Goal: Task Accomplishment & Management: Manage account settings

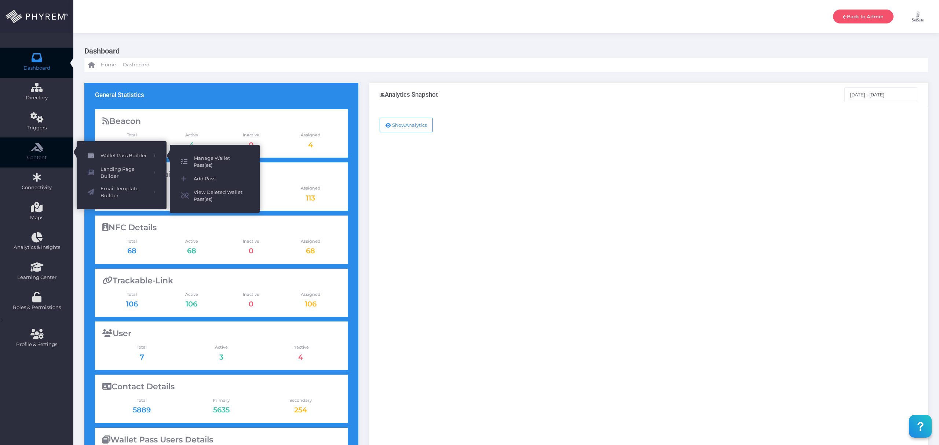
click at [216, 156] on span "Manage Wallet Pass(es)" at bounding box center [221, 162] width 55 height 14
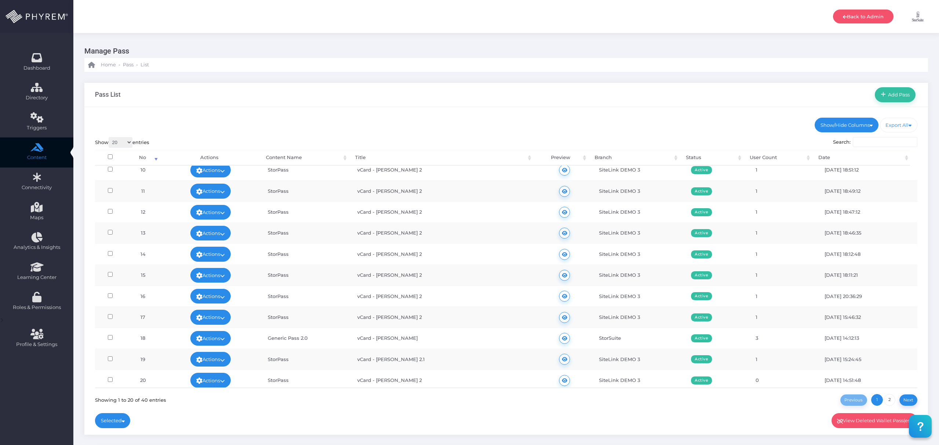
scroll to position [205, 0]
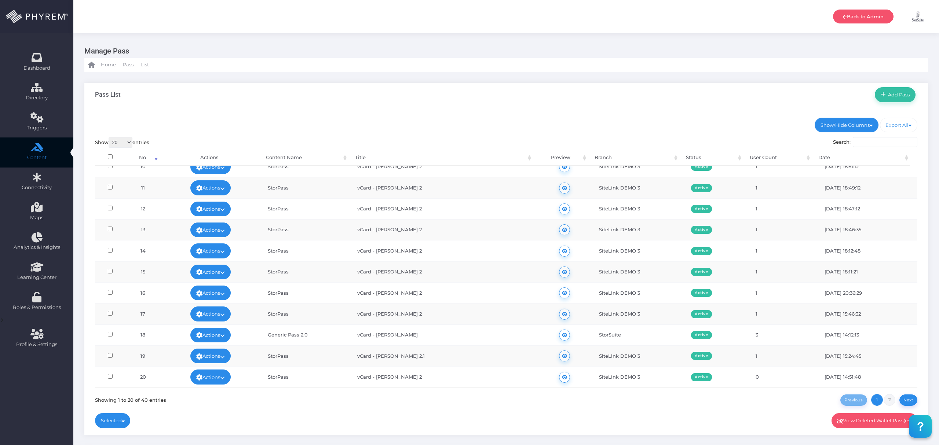
click at [888, 399] on link "2" at bounding box center [890, 400] width 12 height 12
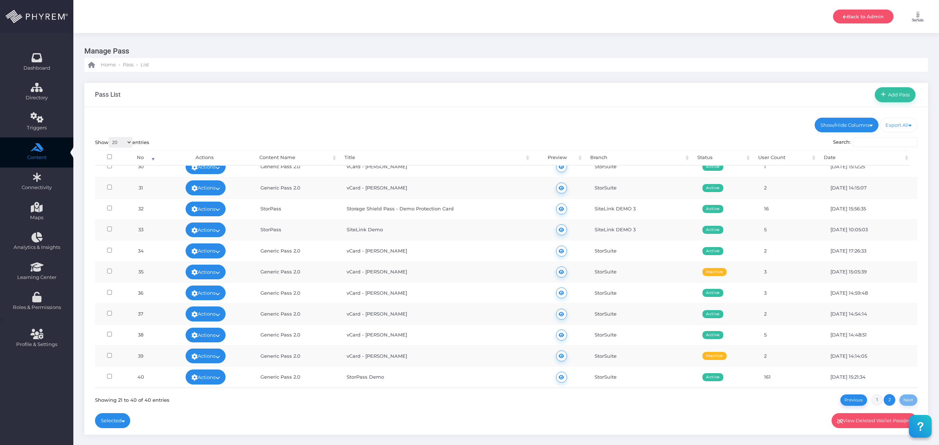
click at [877, 395] on link "1" at bounding box center [877, 400] width 12 height 12
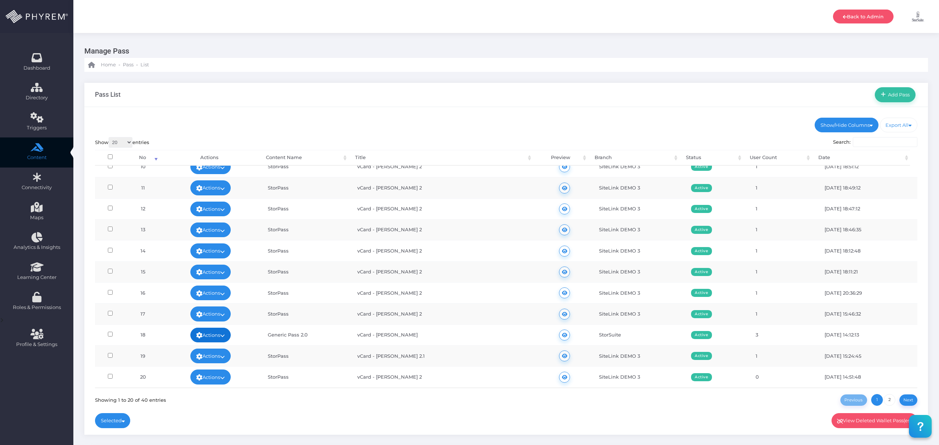
click at [212, 335] on link "Actions" at bounding box center [210, 335] width 40 height 15
click at [215, 262] on link "Deactivate" at bounding box center [191, 263] width 78 height 14
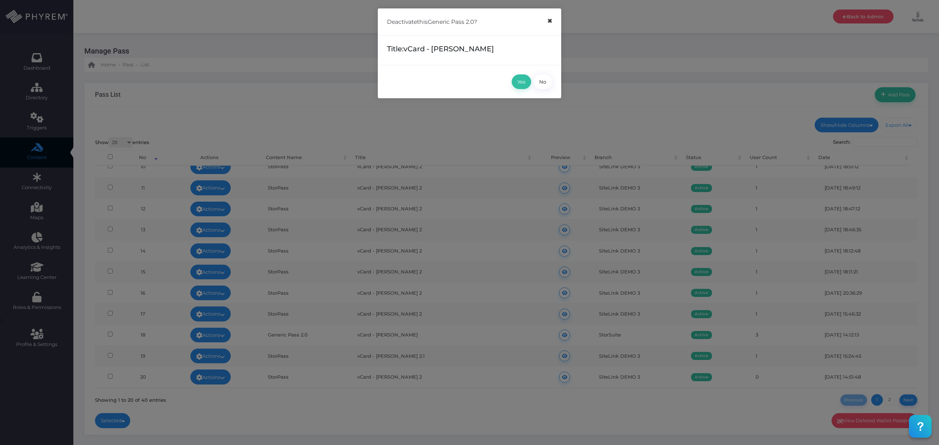
click at [547, 20] on button "×" at bounding box center [549, 21] width 14 height 17
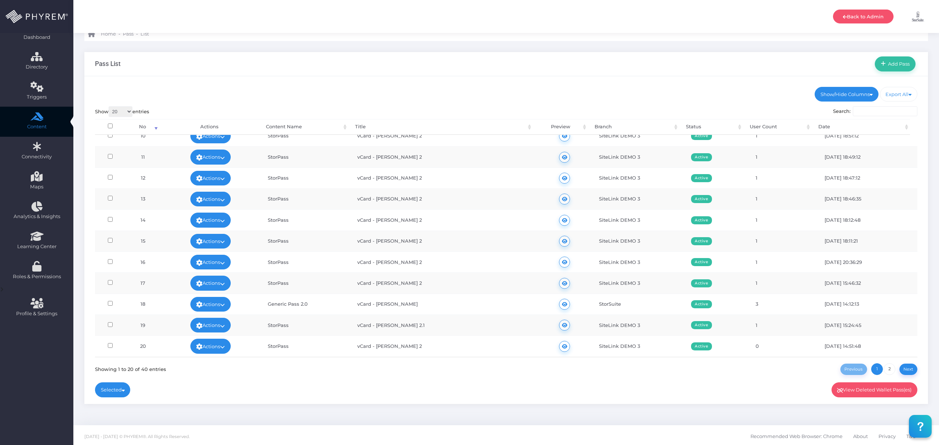
scroll to position [33, 0]
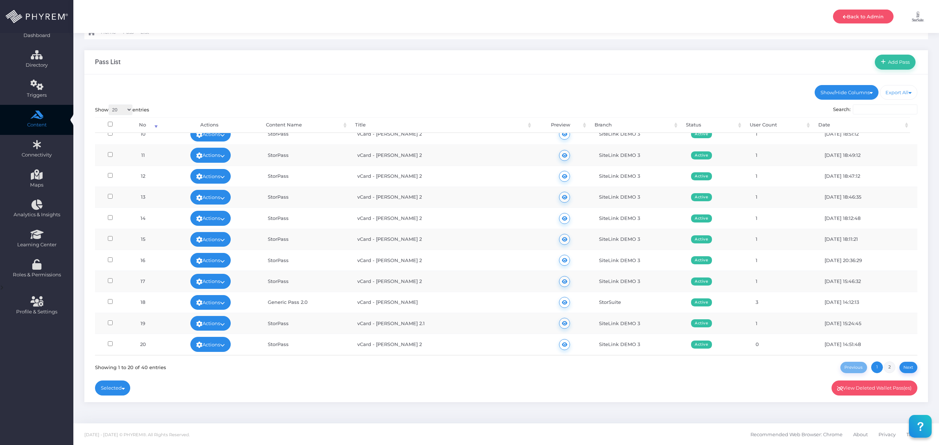
click at [886, 367] on link "2" at bounding box center [890, 368] width 12 height 12
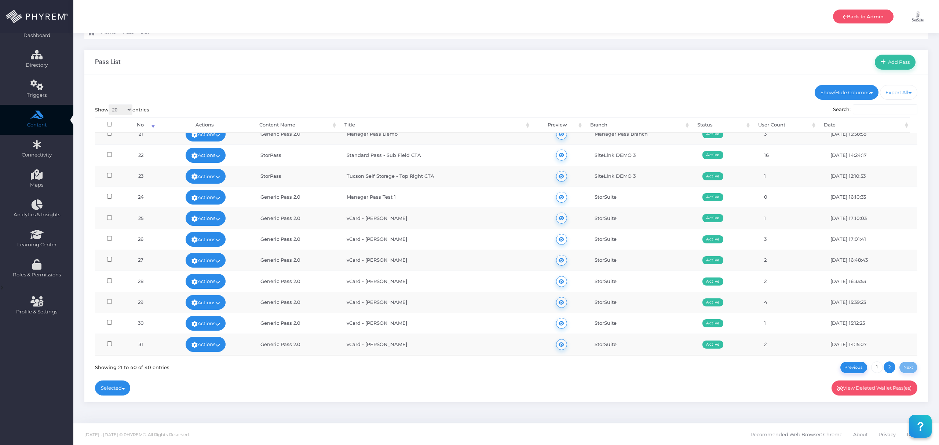
scroll to position [0, 0]
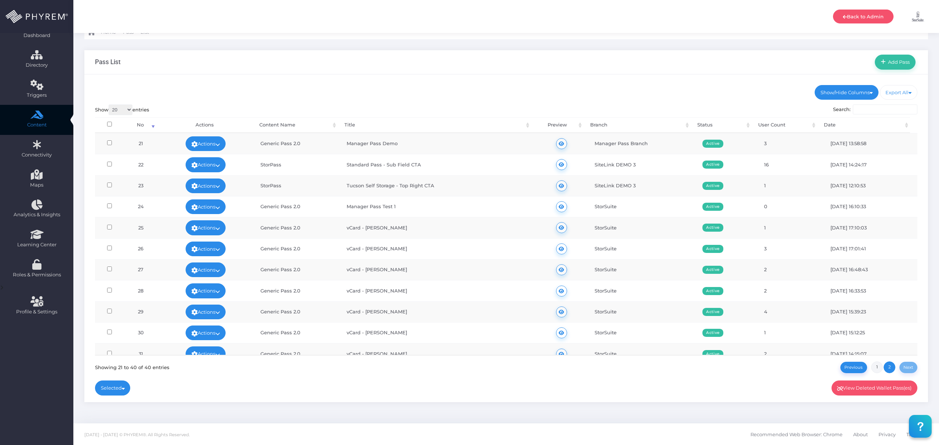
click at [876, 364] on link "1" at bounding box center [877, 368] width 12 height 12
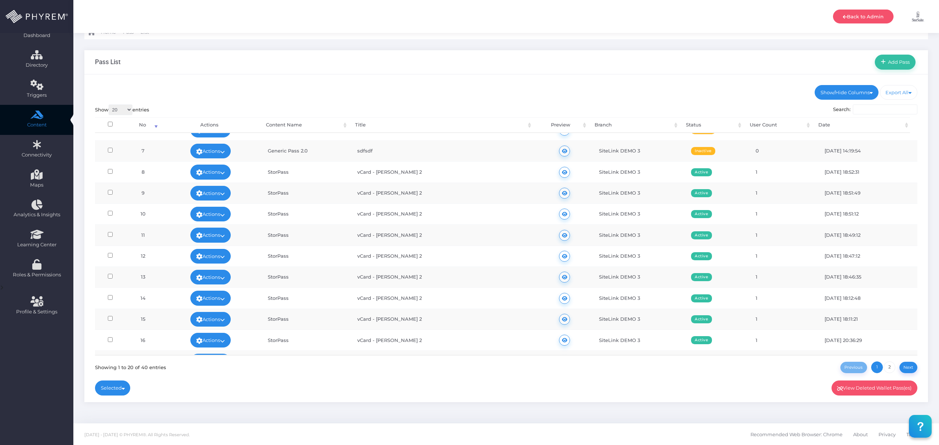
scroll to position [59, 0]
